Goal: Information Seeking & Learning: Learn about a topic

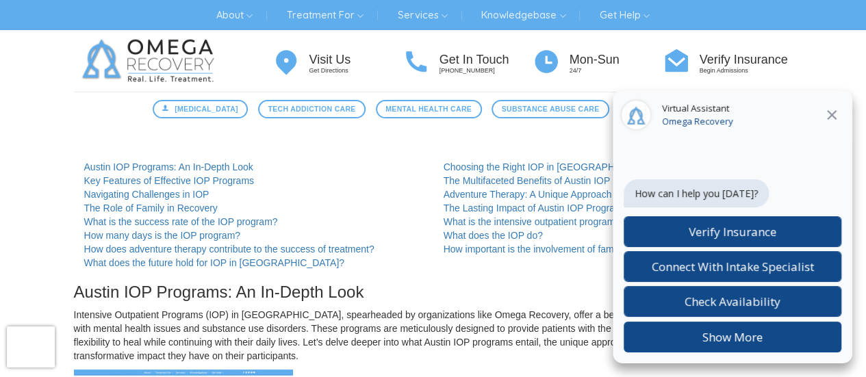
click at [827, 116] on icon at bounding box center [831, 115] width 16 height 16
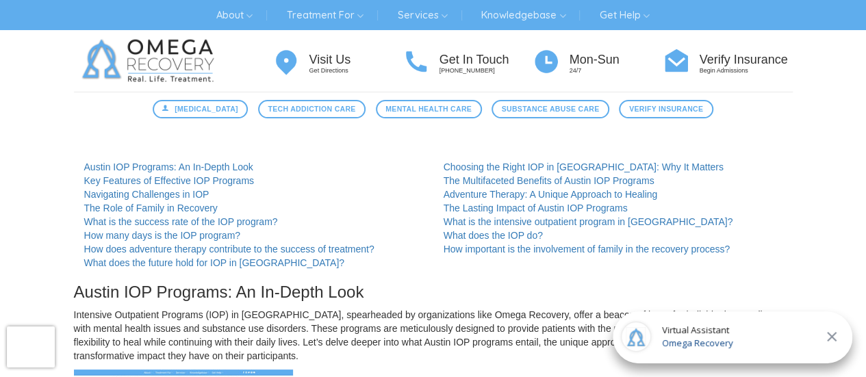
click at [834, 337] on icon at bounding box center [831, 337] width 16 height 16
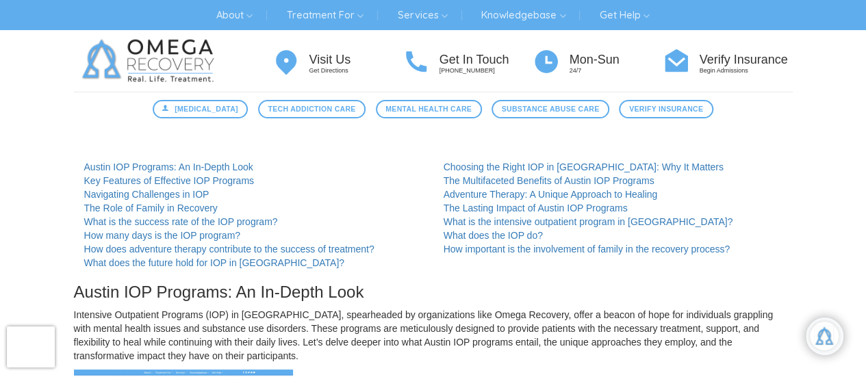
scroll to position [359, 0]
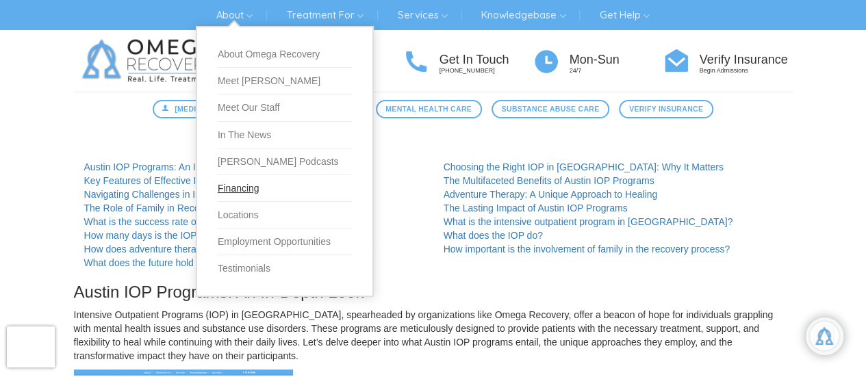
click at [239, 190] on link "Financing" at bounding box center [285, 188] width 134 height 27
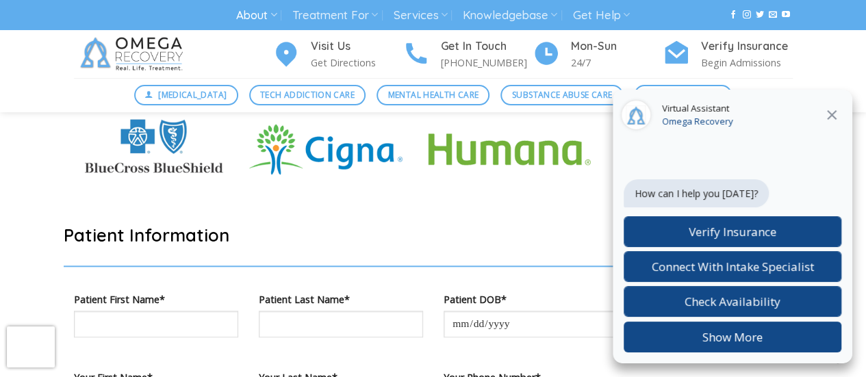
scroll to position [534, 0]
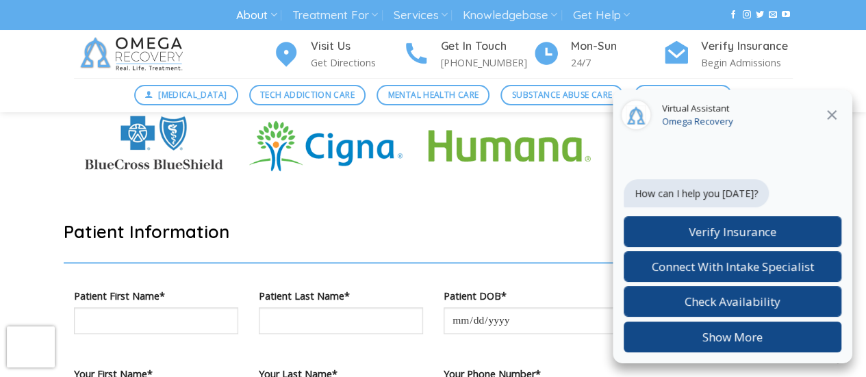
click at [831, 114] on icon at bounding box center [832, 115] width 10 height 10
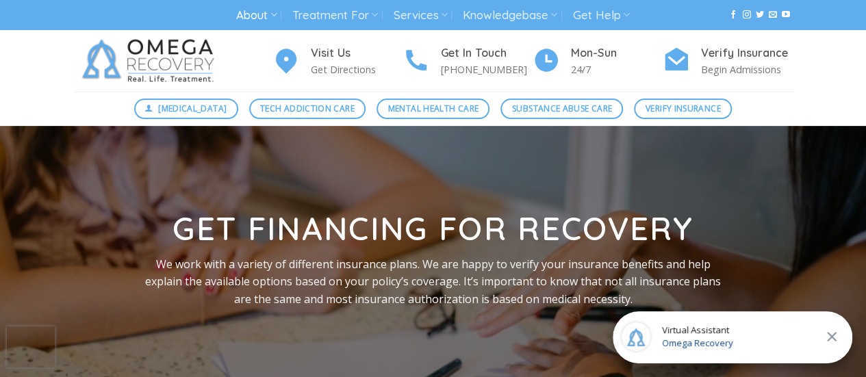
scroll to position [68, 0]
